Goal: Information Seeking & Learning: Find specific page/section

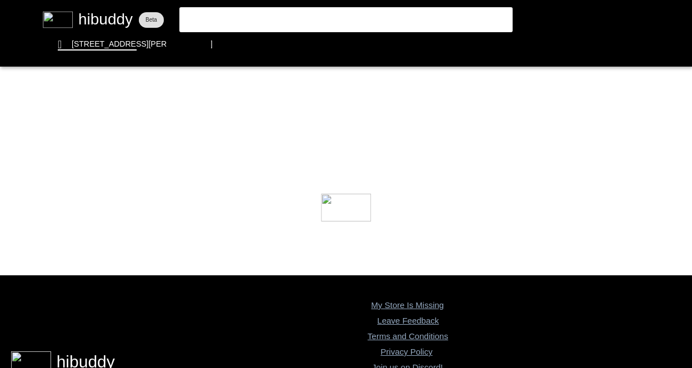
click at [362, 14] on flt-glass-pane at bounding box center [346, 184] width 692 height 368
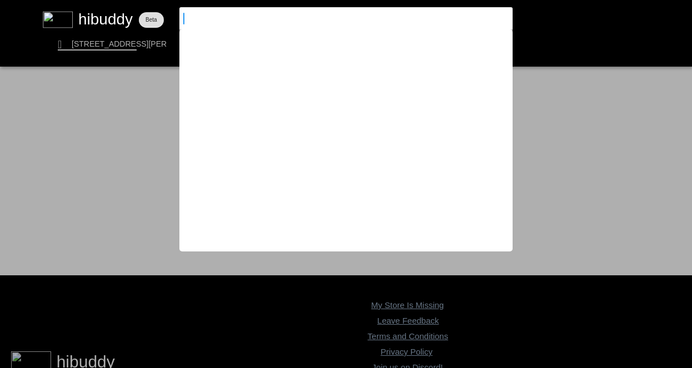
click at [578, 123] on flt-glass-pane at bounding box center [346, 184] width 692 height 368
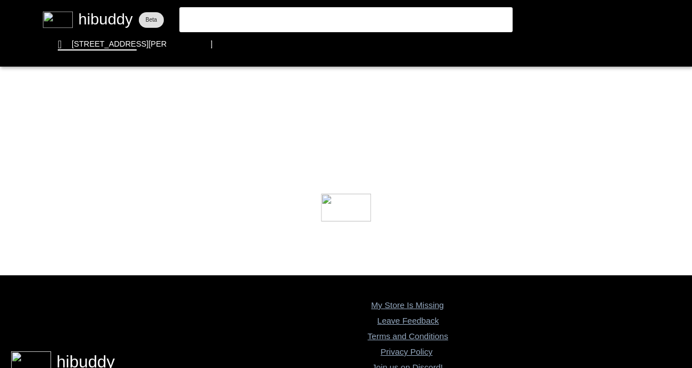
click at [227, 16] on flt-glass-pane at bounding box center [346, 184] width 692 height 368
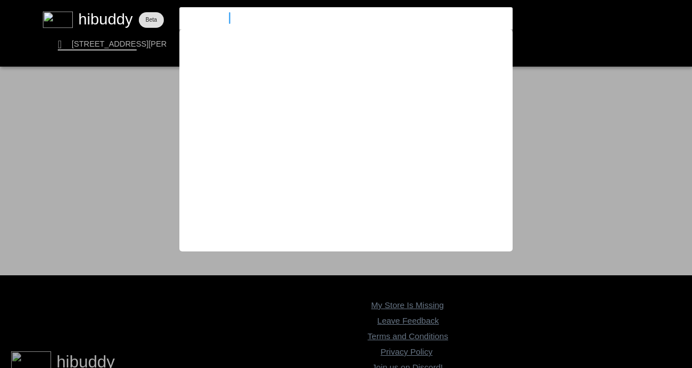
type input "beast jar volo"
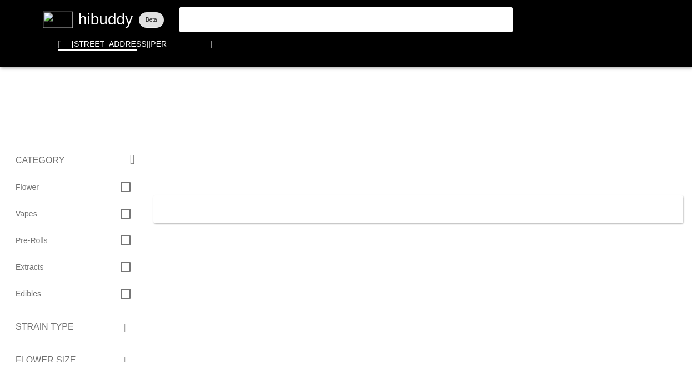
click at [260, 17] on flt-glass-pane at bounding box center [346, 184] width 692 height 368
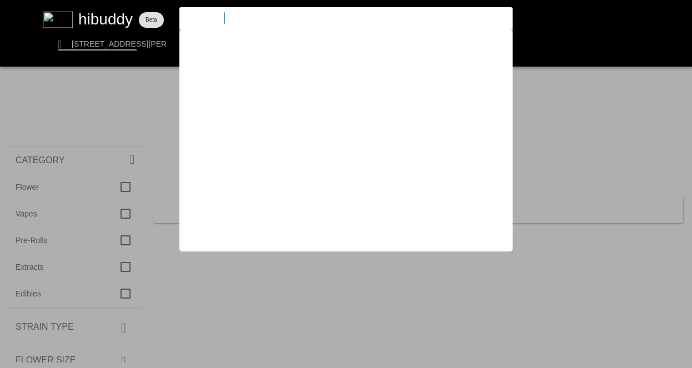
type input "beast jar"
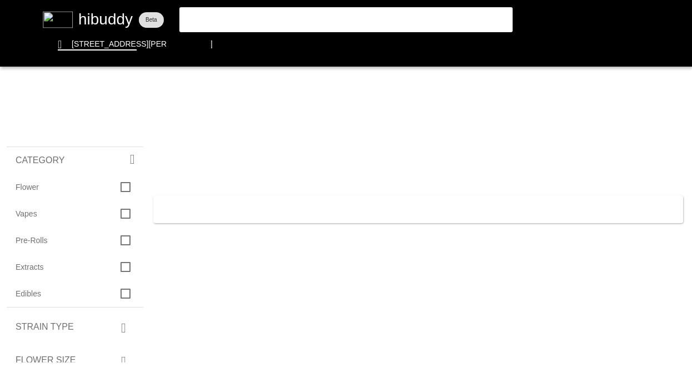
click at [103, 19] on flt-glass-pane at bounding box center [346, 184] width 692 height 368
